Goal: Task Accomplishment & Management: Manage account settings

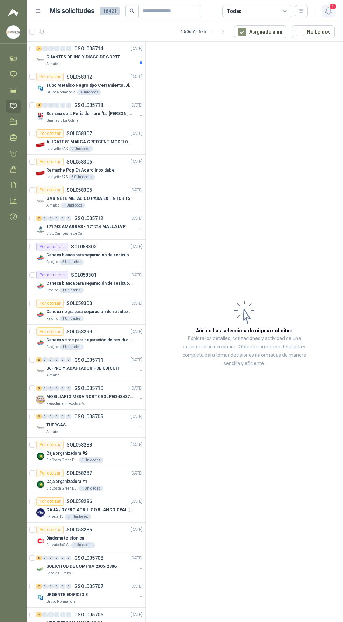
click at [333, 8] on span "1" at bounding box center [333, 6] width 8 height 7
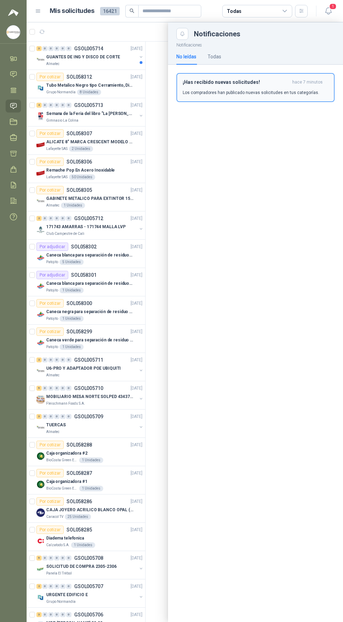
click at [298, 87] on div "¡Has recibido nuevas solicitudes! hace 7 minutos Los compradores han publicado …" at bounding box center [255, 87] width 145 height 16
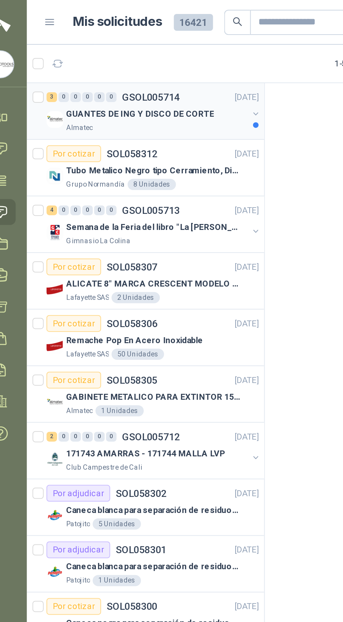
click at [121, 63] on div "Almatec" at bounding box center [91, 64] width 91 height 6
